Goal: Check status: Check status

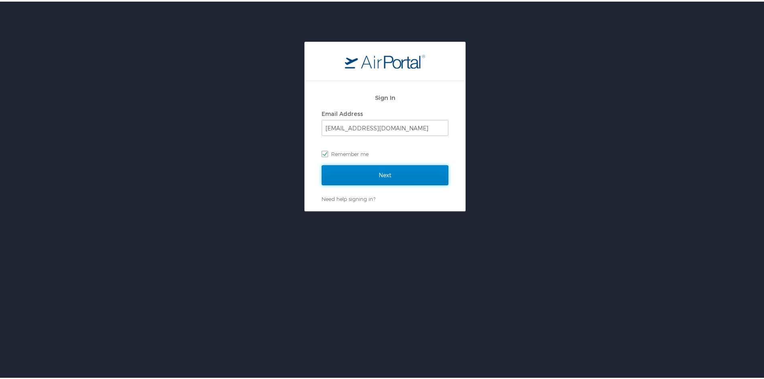
drag, startPoint x: 378, startPoint y: 180, endPoint x: 405, endPoint y: 182, distance: 27.4
click at [378, 181] on input "Next" at bounding box center [385, 174] width 127 height 20
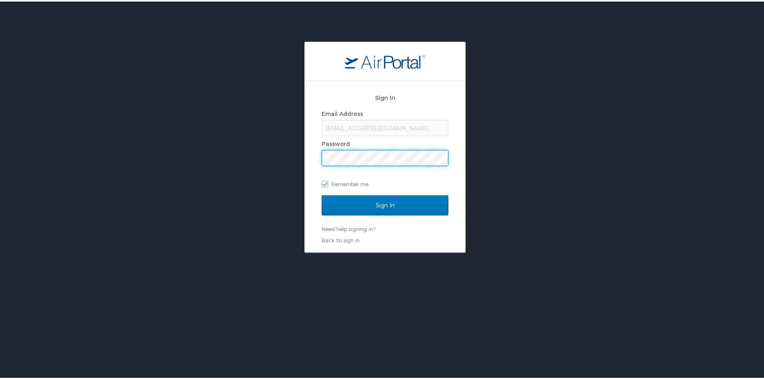
drag, startPoint x: 399, startPoint y: 193, endPoint x: 405, endPoint y: 193, distance: 5.7
click at [399, 193] on div "Sign In Email Address amandag@sfsu.edu Password Remember me" at bounding box center [385, 140] width 127 height 107
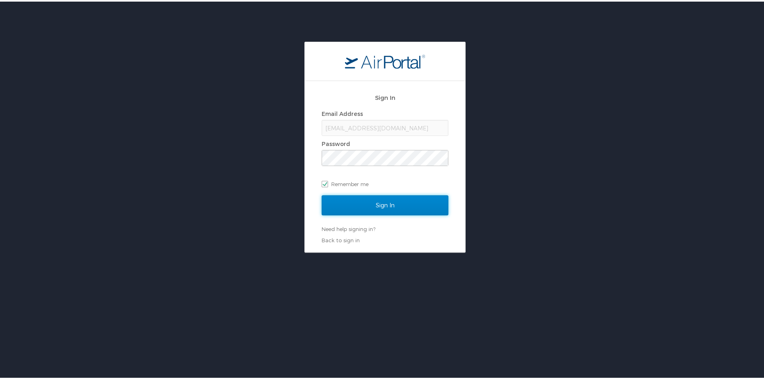
click at [405, 199] on input "Sign In" at bounding box center [385, 204] width 127 height 20
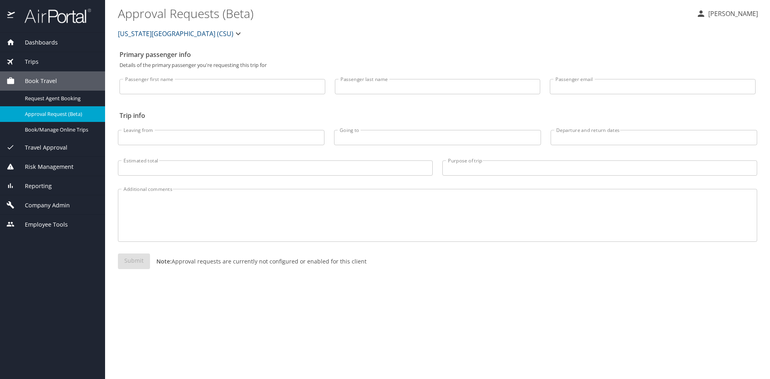
click at [67, 65] on div "Trips" at bounding box center [52, 61] width 92 height 9
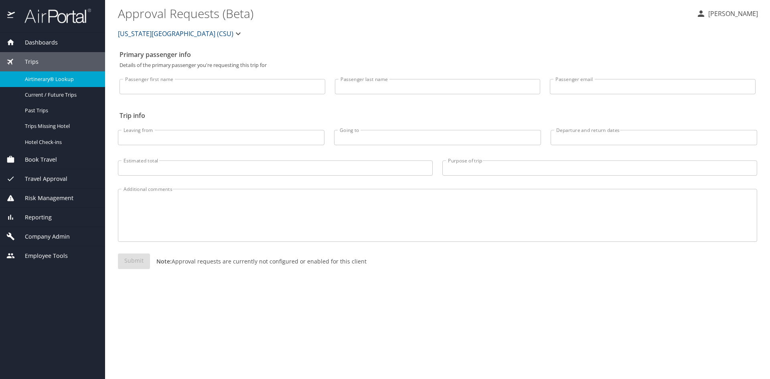
click at [49, 76] on span "Airtinerary® Lookup" at bounding box center [60, 79] width 71 height 8
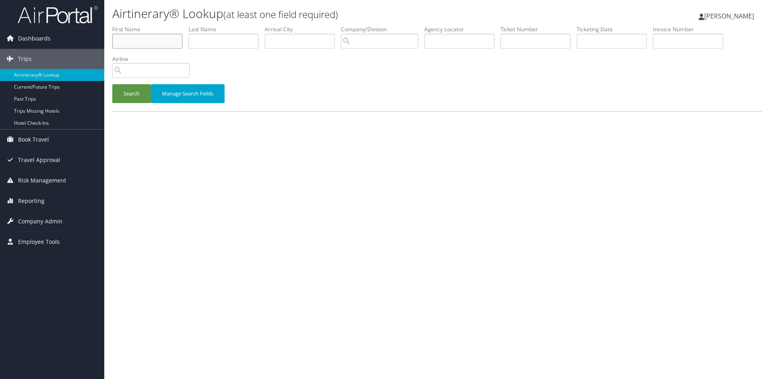
click at [124, 37] on input "text" at bounding box center [147, 41] width 70 height 15
click at [216, 34] on input "text" at bounding box center [224, 41] width 70 height 15
type input "samuels"
click at [112, 84] on button "Search" at bounding box center [131, 93] width 39 height 19
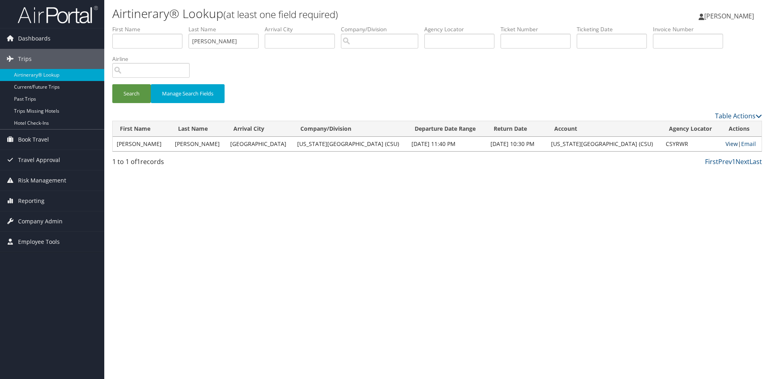
click at [726, 143] on link "View" at bounding box center [732, 144] width 12 height 8
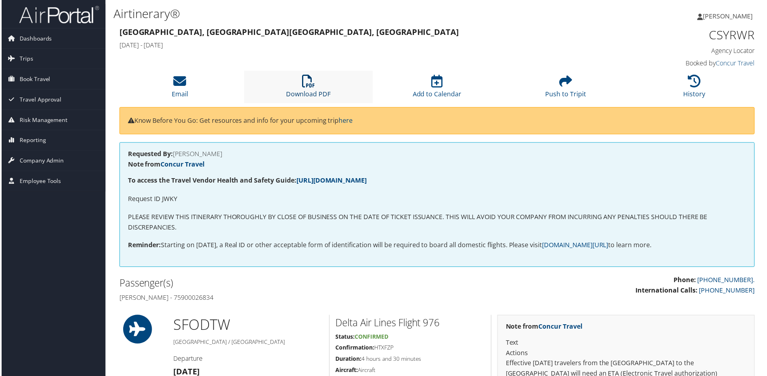
click at [308, 87] on icon at bounding box center [308, 81] width 13 height 13
